Goal: Information Seeking & Learning: Check status

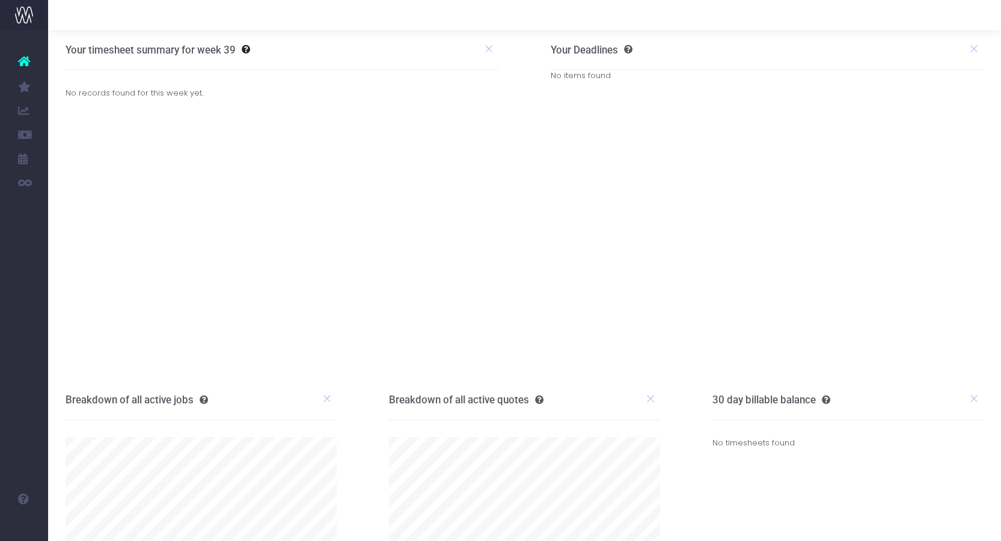
click at [66, 150] on link "Items Report" at bounding box center [57, 159] width 18 height 24
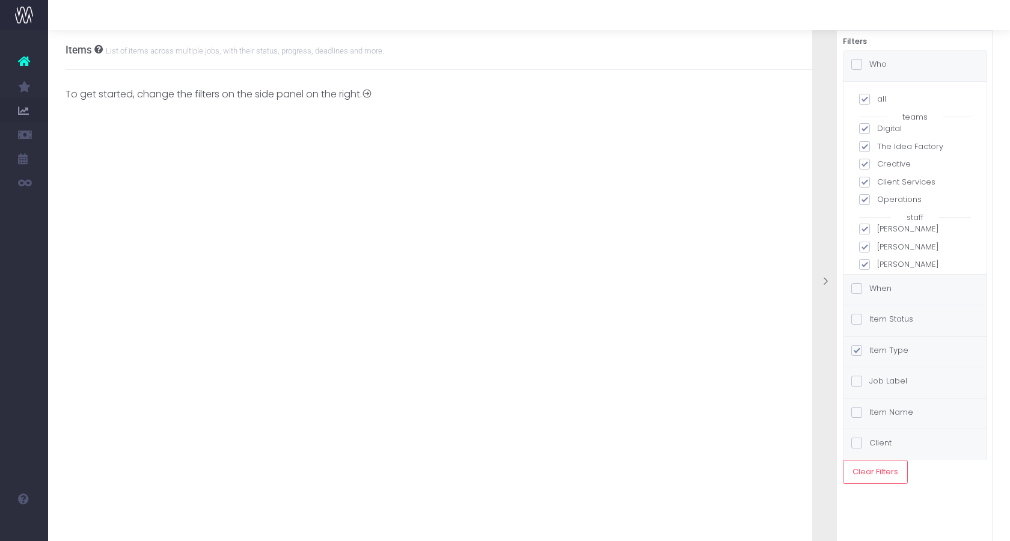
click at [865, 102] on span at bounding box center [864, 99] width 11 height 11
click at [877, 101] on input "all" at bounding box center [881, 97] width 8 height 8
checkbox input "false"
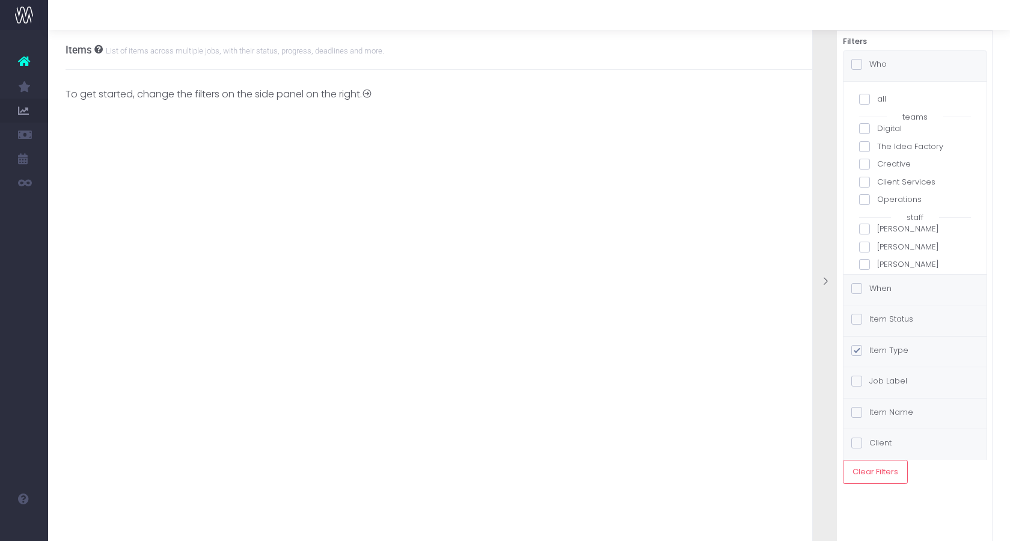
checkbox input "false"
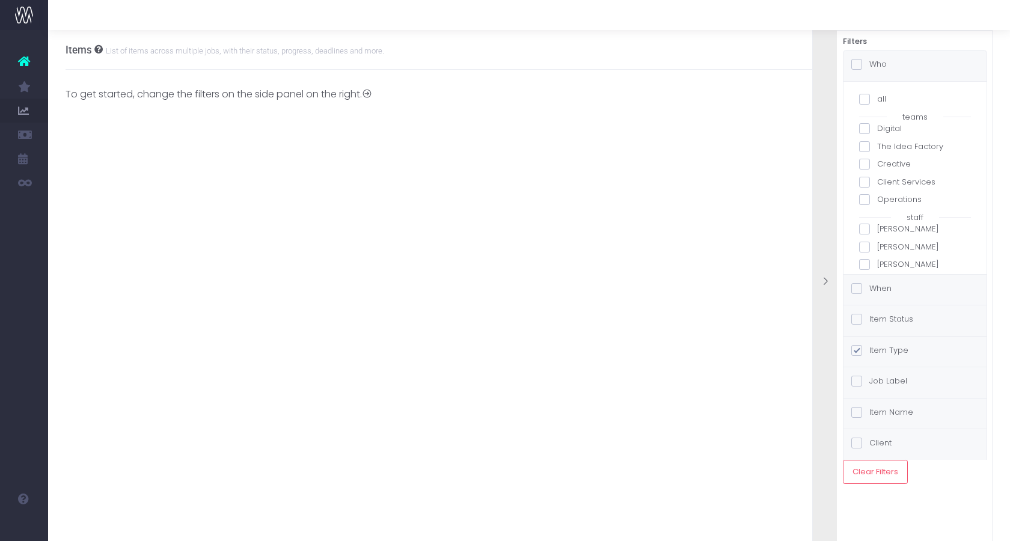
checkbox input "false"
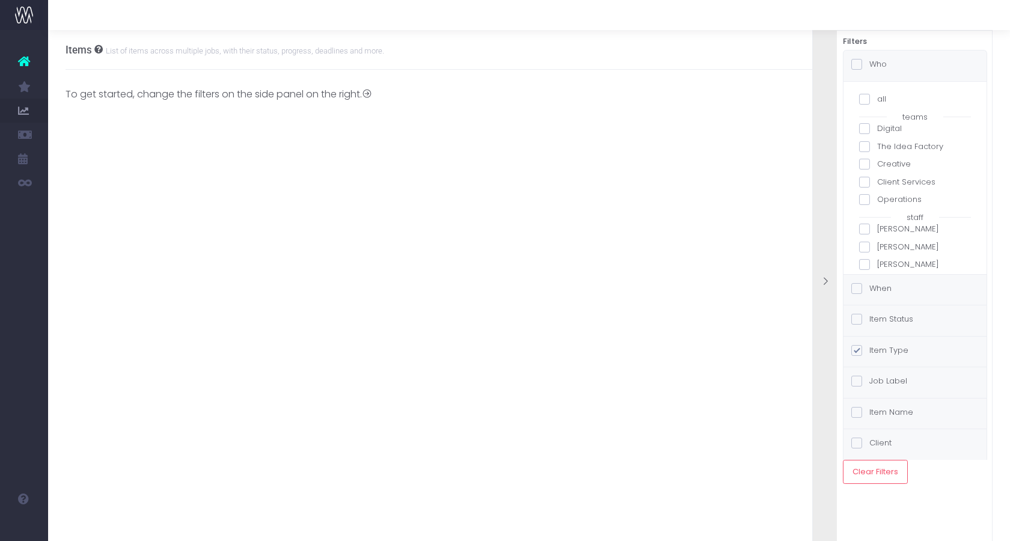
checkbox input "false"
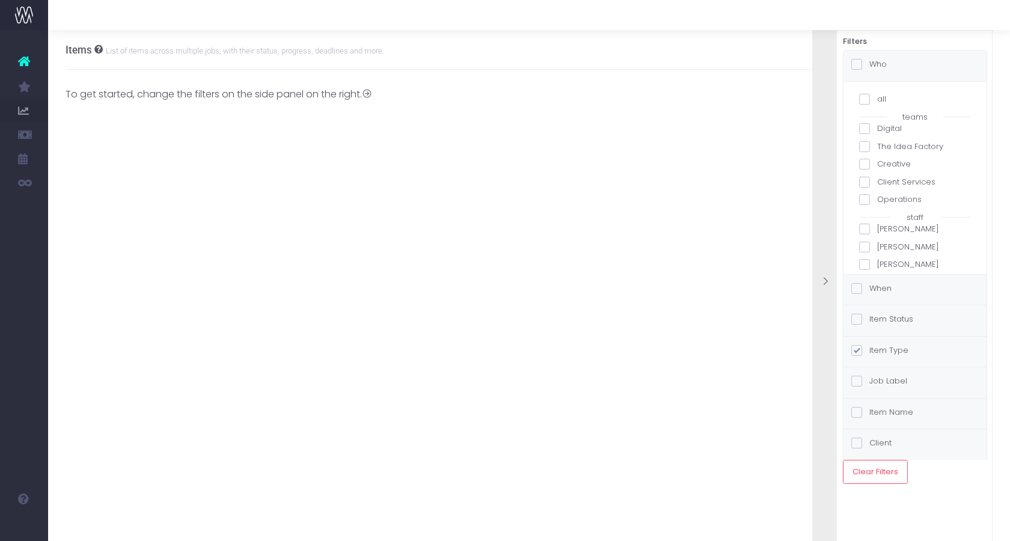
checkbox input "false"
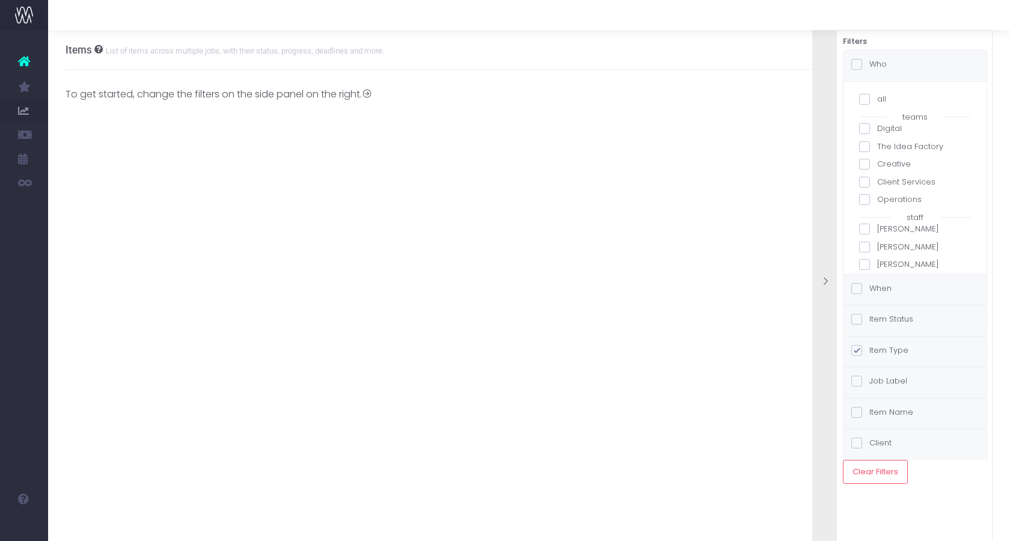
checkbox input "false"
click at [865, 227] on span at bounding box center [864, 229] width 11 height 11
click at [877, 227] on input "[PERSON_NAME]" at bounding box center [881, 227] width 8 height 8
checkbox input "true"
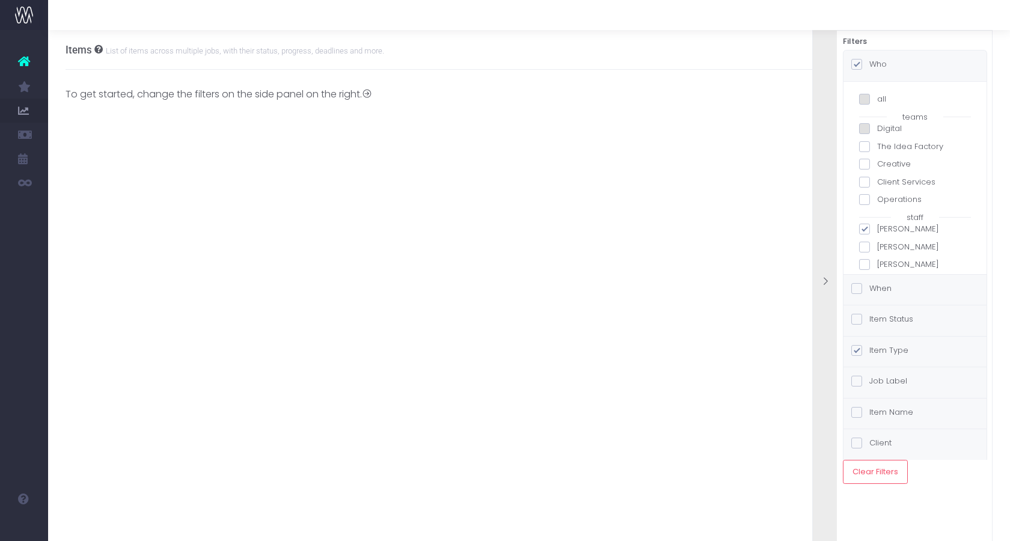
checkbox input "true"
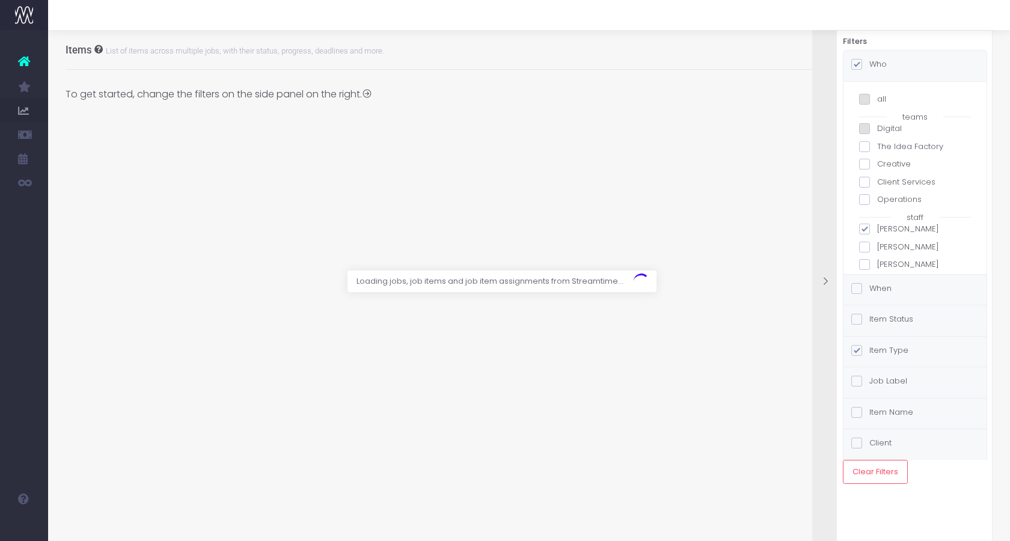
click at [868, 290] on label "When" at bounding box center [871, 289] width 40 height 12
click at [870, 290] on input "When" at bounding box center [874, 287] width 8 height 8
click at [862, 375] on div "Job Label" at bounding box center [879, 382] width 56 height 15
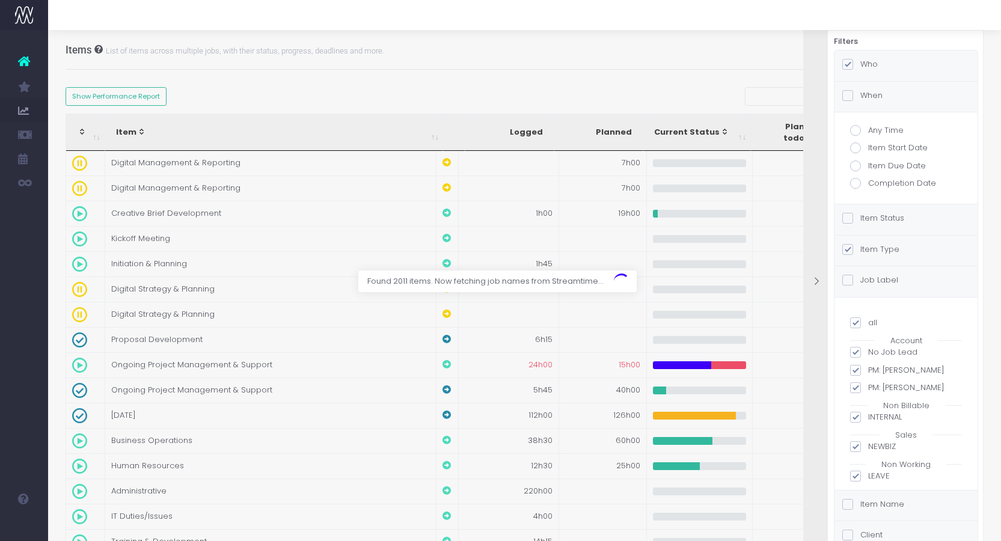
click at [853, 244] on span at bounding box center [847, 249] width 11 height 11
click at [860, 244] on input "Item Type" at bounding box center [864, 248] width 8 height 8
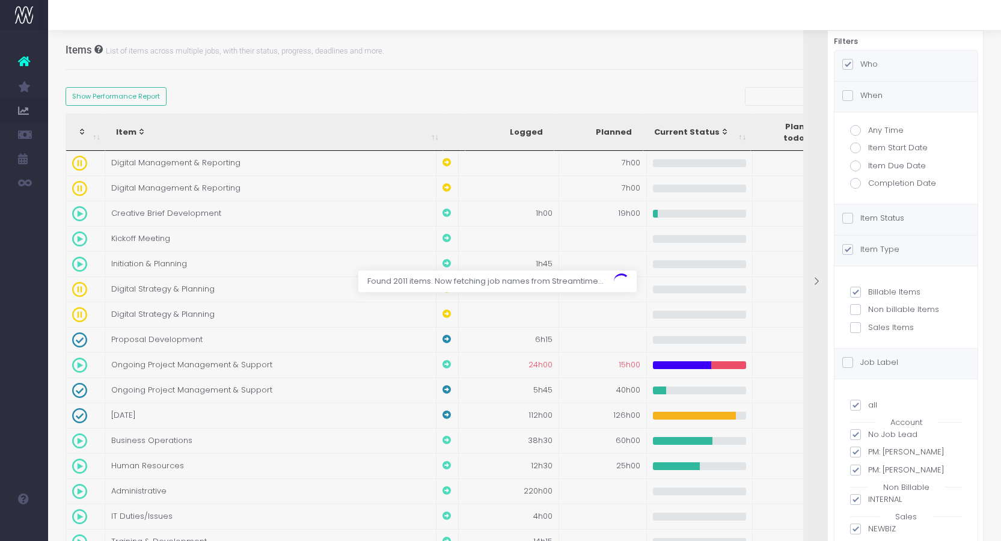
click at [850, 249] on span at bounding box center [847, 249] width 11 height 11
click at [860, 249] on input "Item Type" at bounding box center [864, 248] width 8 height 8
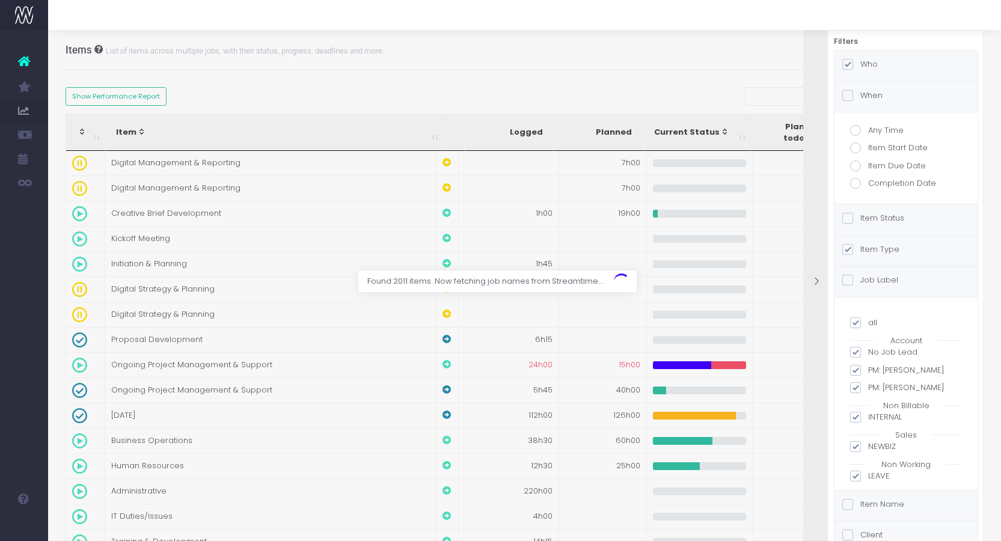
click at [848, 249] on span at bounding box center [847, 249] width 11 height 11
click at [860, 249] on input "Item Type" at bounding box center [864, 248] width 8 height 8
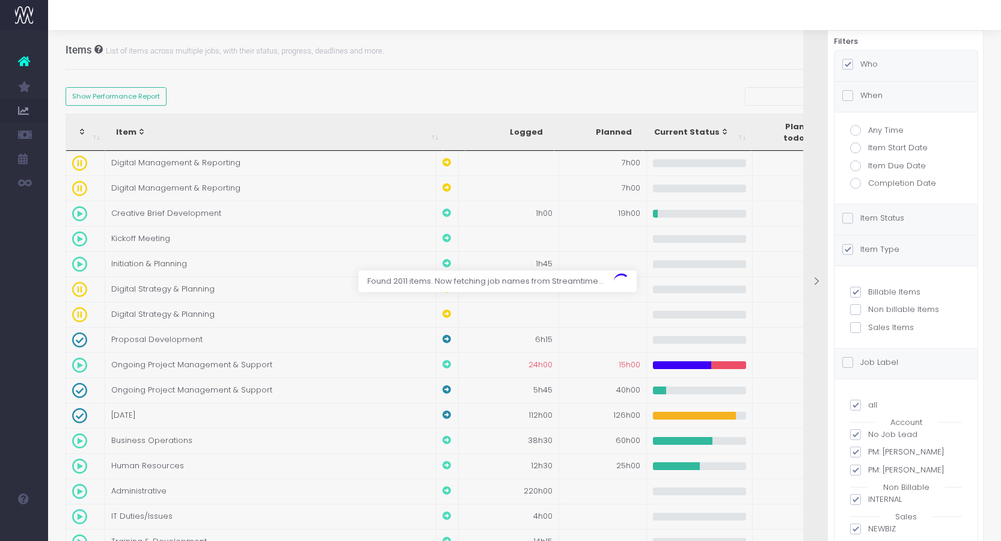
click at [848, 250] on span at bounding box center [847, 249] width 11 height 11
click at [860, 250] on input "Item Type" at bounding box center [864, 248] width 8 height 8
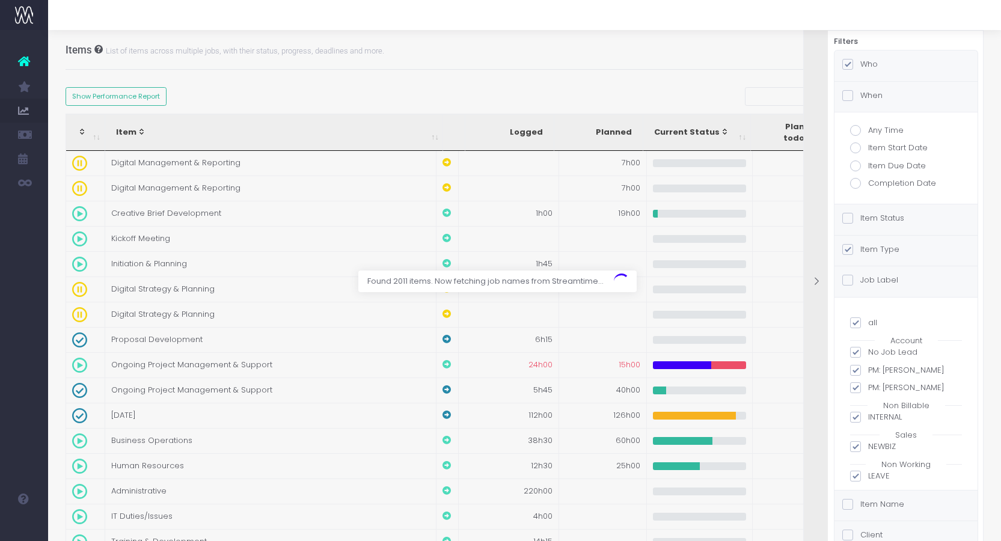
click at [848, 250] on span at bounding box center [847, 249] width 11 height 11
click at [860, 250] on input "Item Type" at bounding box center [864, 248] width 8 height 8
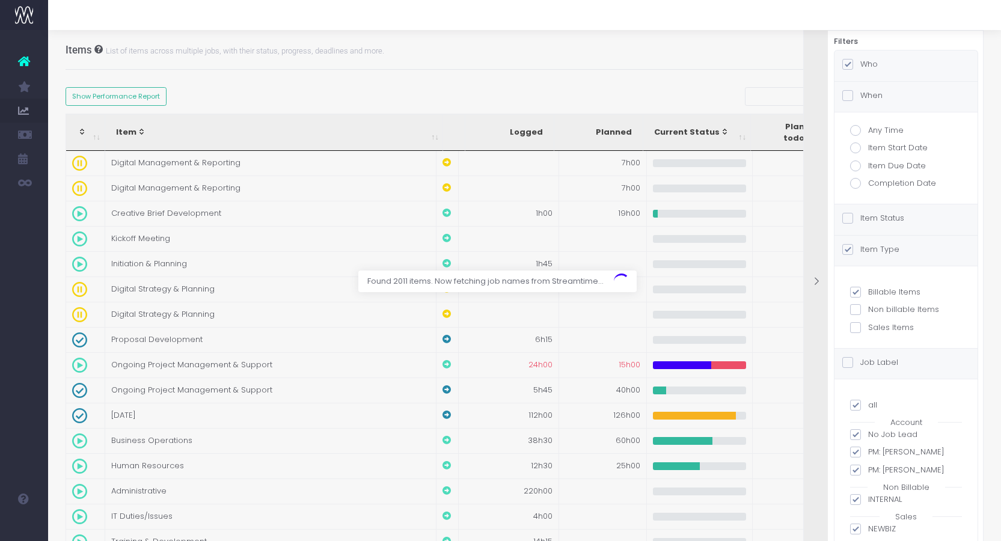
click at [848, 250] on span at bounding box center [847, 249] width 11 height 11
click at [860, 250] on input "Item Type" at bounding box center [864, 248] width 8 height 8
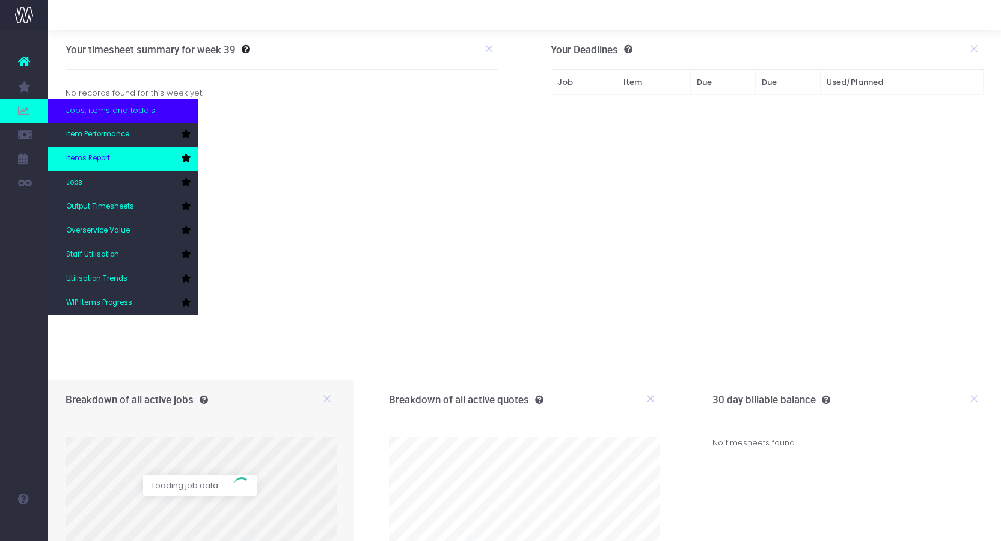
click at [106, 159] on span "Items Report" at bounding box center [88, 158] width 44 height 11
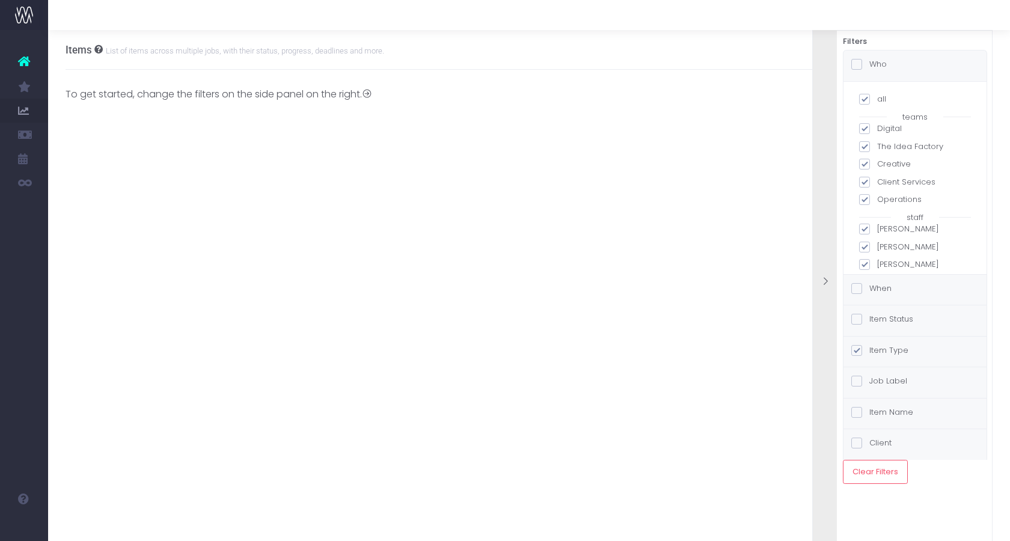
click at [863, 97] on span at bounding box center [864, 99] width 11 height 11
click at [877, 97] on input "all" at bounding box center [881, 97] width 8 height 8
checkbox input "false"
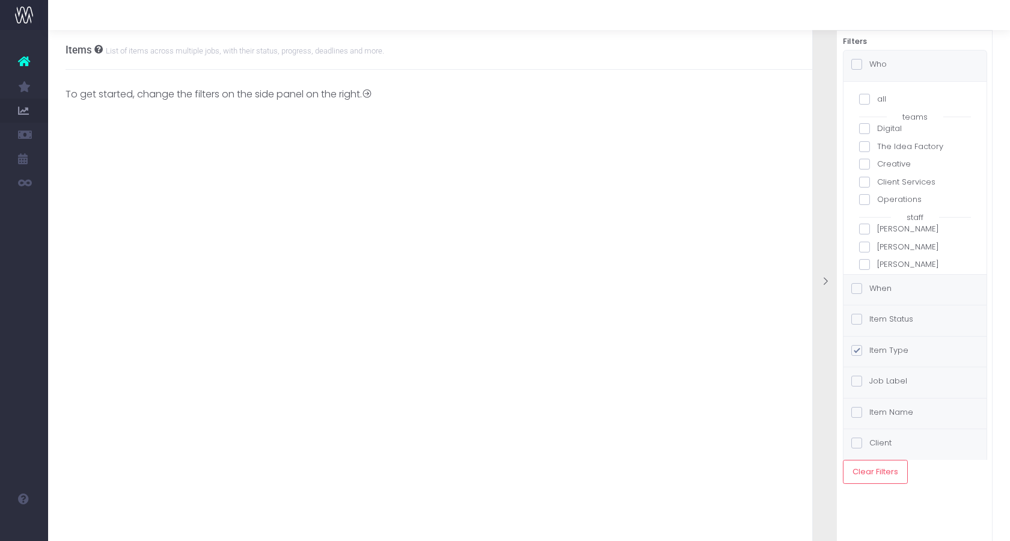
checkbox input "false"
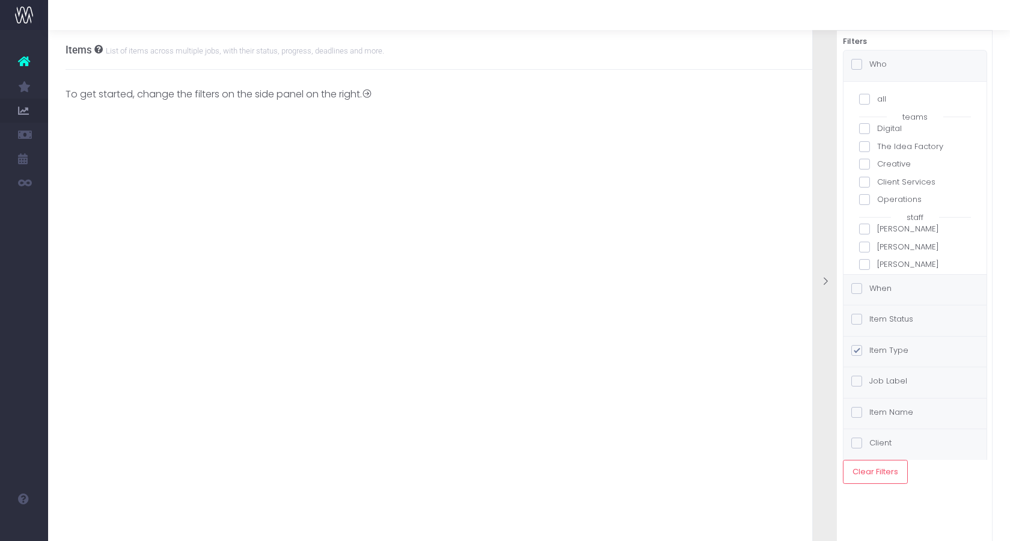
checkbox input "false"
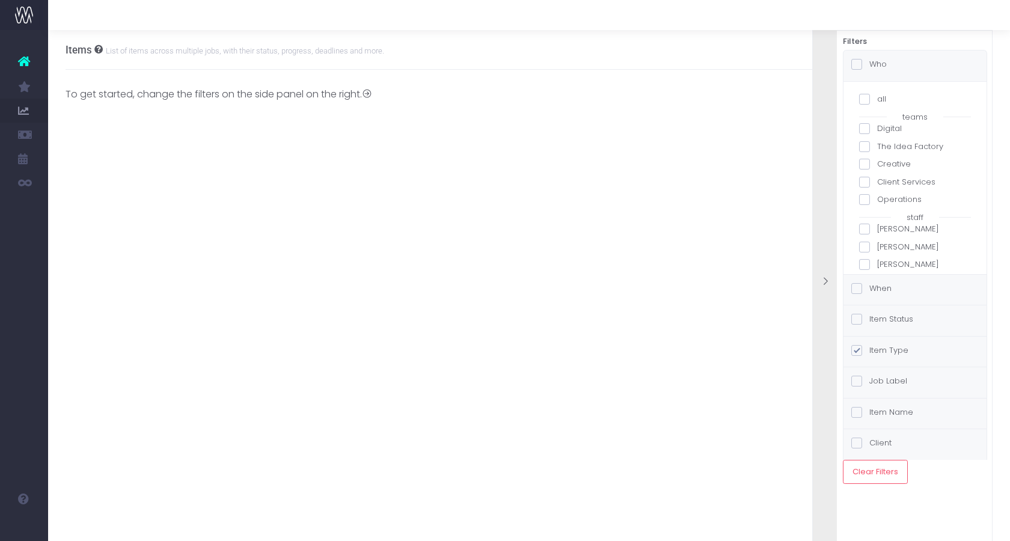
checkbox input "false"
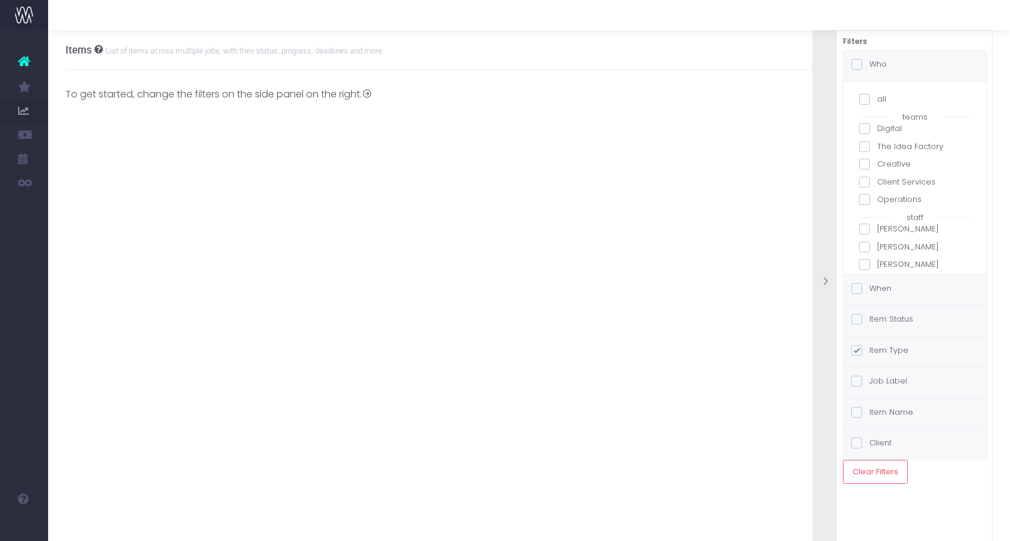
checkbox input "false"
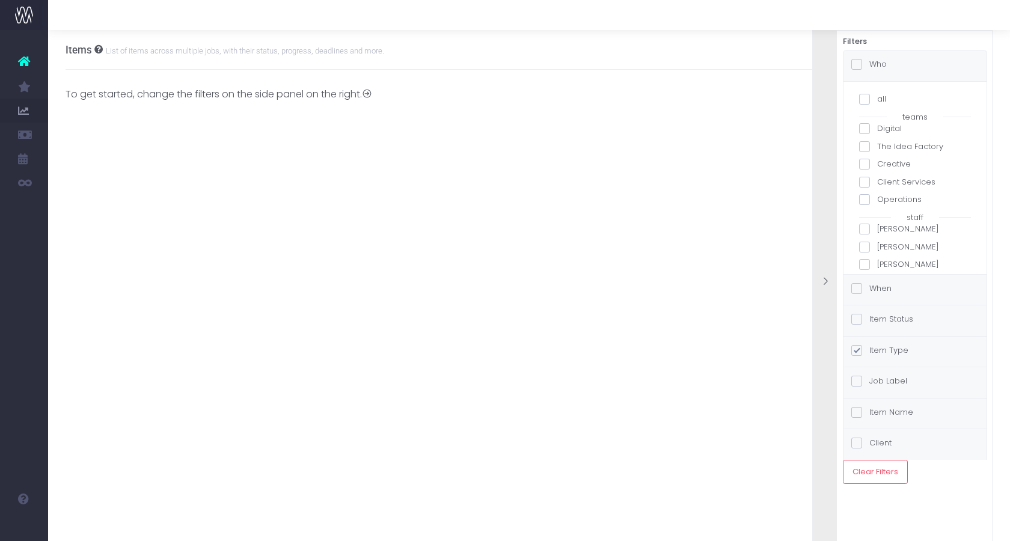
checkbox input "false"
click at [866, 225] on span at bounding box center [864, 229] width 11 height 11
click at [877, 225] on input "[PERSON_NAME]" at bounding box center [881, 227] width 8 height 8
checkbox input "true"
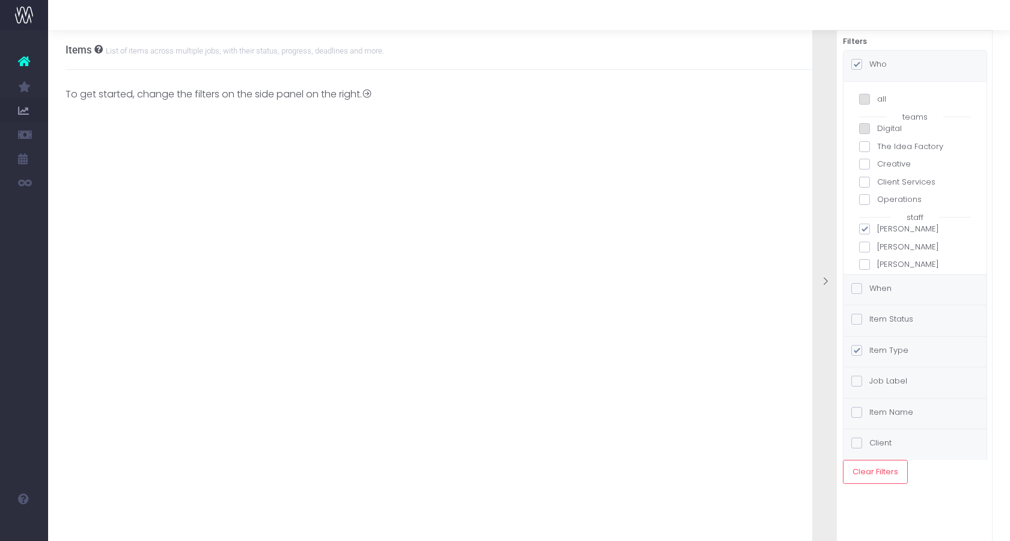
checkbox input "true"
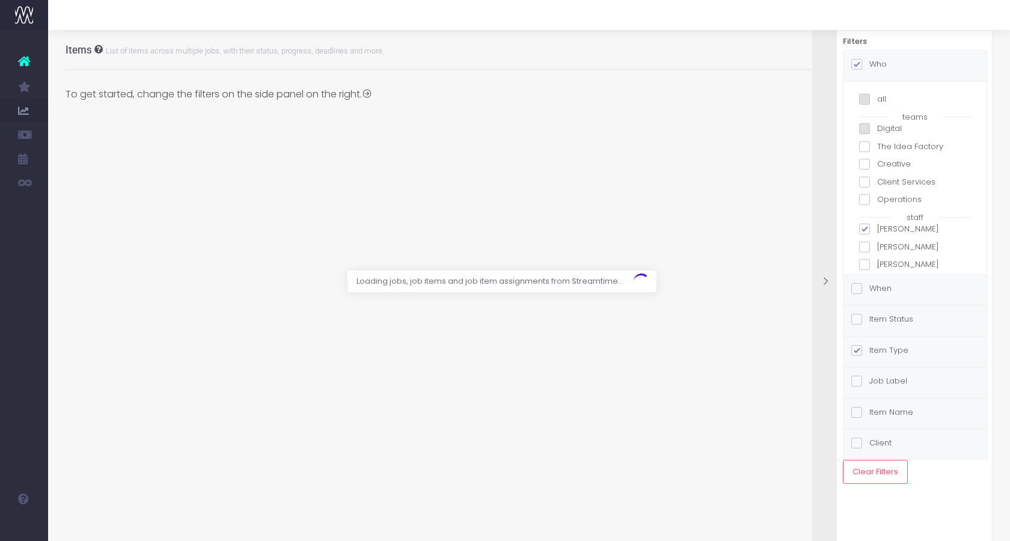
click at [857, 293] on span at bounding box center [856, 288] width 11 height 11
click at [870, 290] on input "When" at bounding box center [874, 287] width 8 height 8
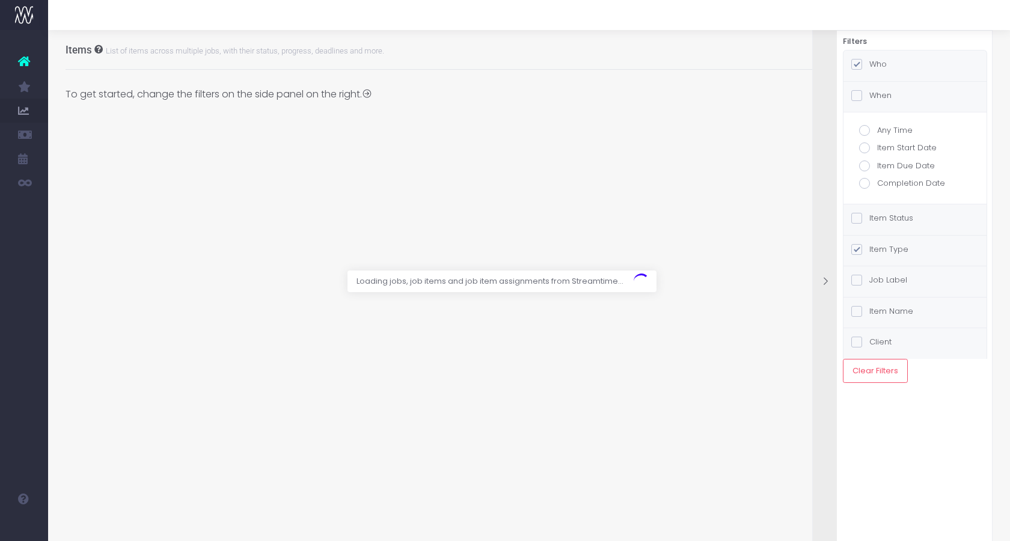
click at [868, 164] on span at bounding box center [864, 166] width 11 height 11
click at [877, 164] on input "Item Due Date" at bounding box center [881, 164] width 8 height 8
radio input "true"
checkbox input "true"
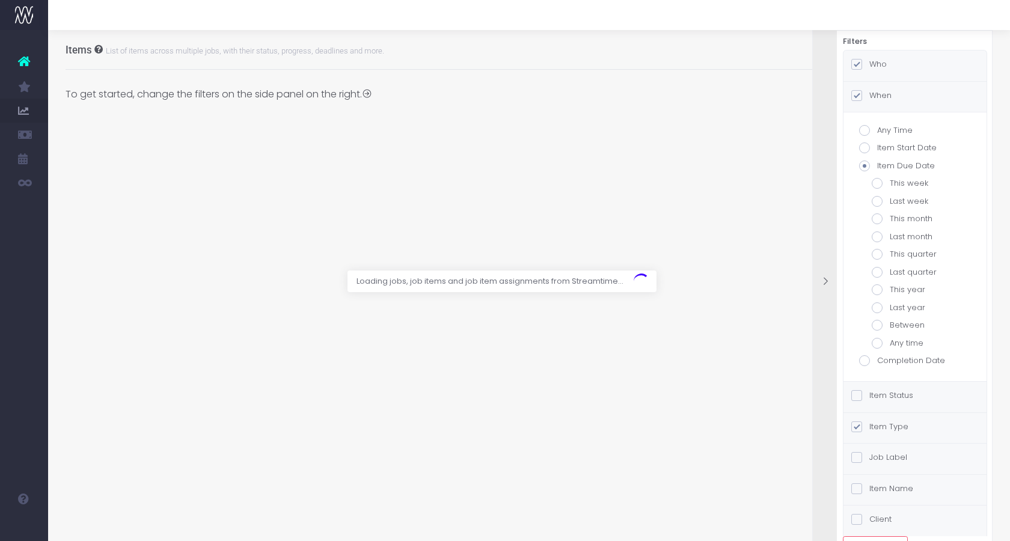
click at [880, 183] on label "This week" at bounding box center [915, 183] width 87 height 12
click at [890, 183] on input "This week" at bounding box center [894, 181] width 8 height 8
radio input "true"
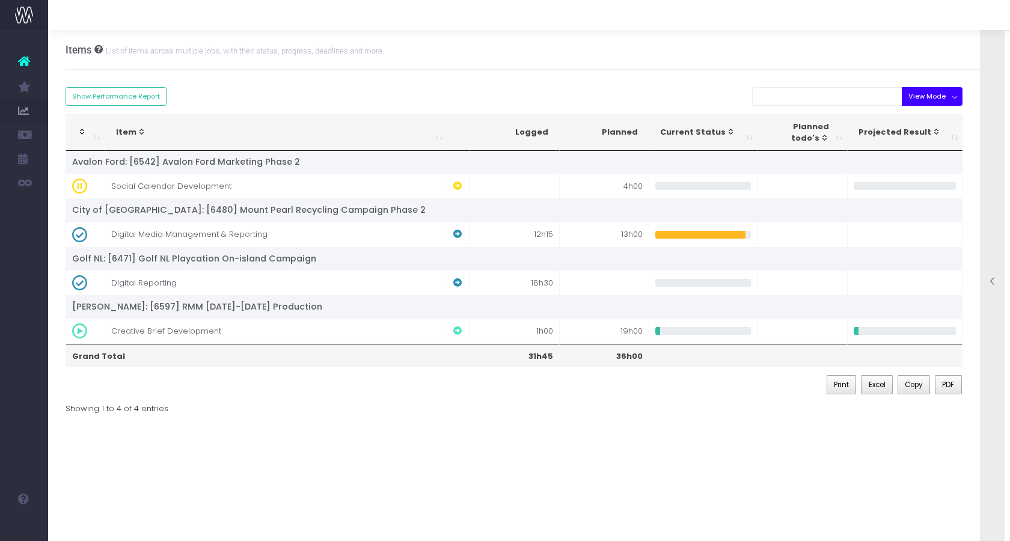
click at [925, 101] on button "View Mode" at bounding box center [932, 96] width 61 height 19
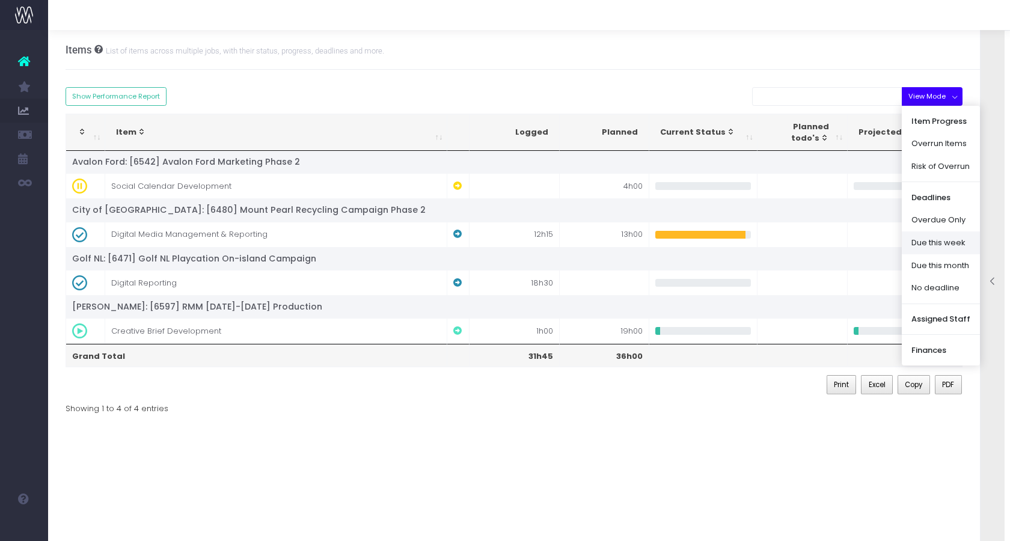
click at [946, 244] on link "Due this week" at bounding box center [941, 243] width 78 height 23
